Goal: Navigation & Orientation: Understand site structure

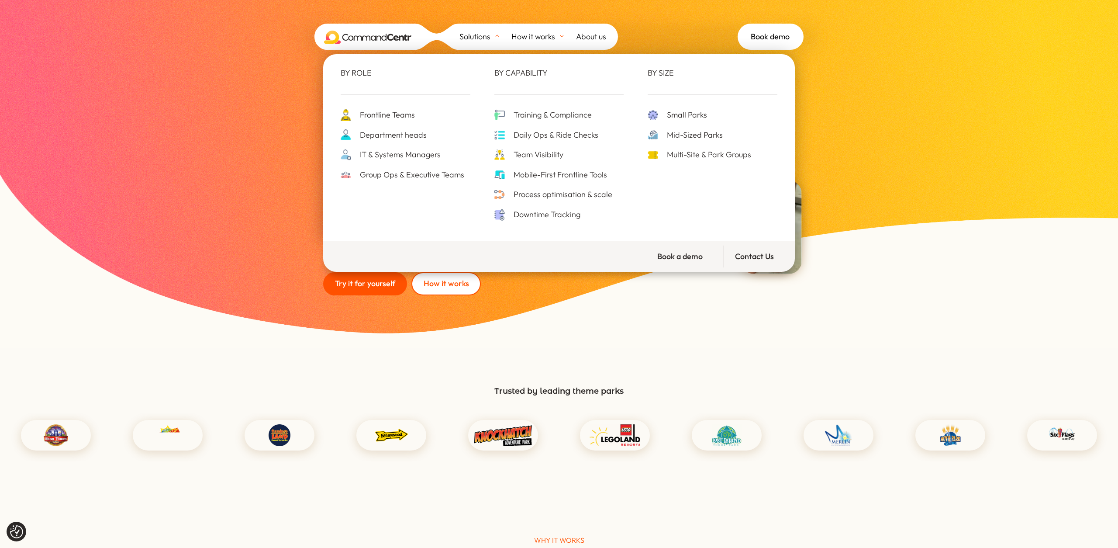
click at [408, 112] on span "Frontline Teams" at bounding box center [386, 115] width 57 height 14
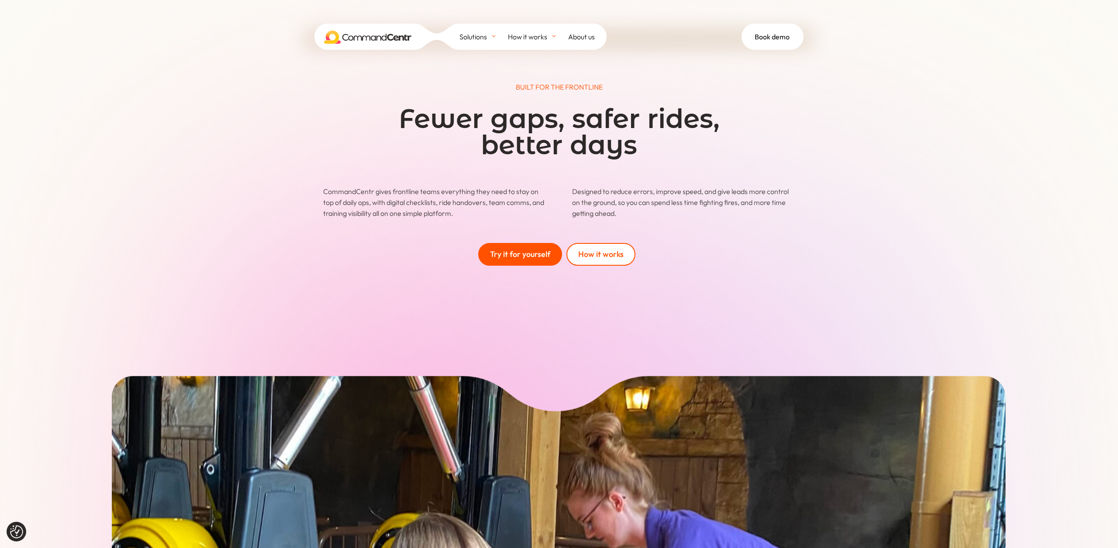
click at [387, 36] on img at bounding box center [367, 37] width 87 height 13
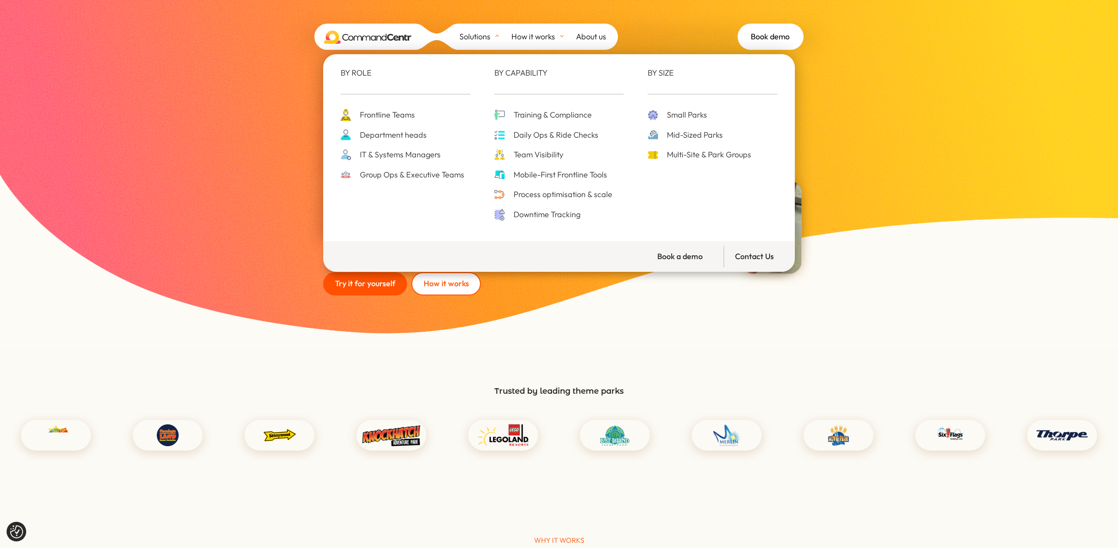
click at [210, 89] on div "BY ROLE Frontline Teams Department heads IT & Systems Managers Group Ops & Exec…" at bounding box center [559, 163] width 1118 height 226
